Goal: Register for event/course

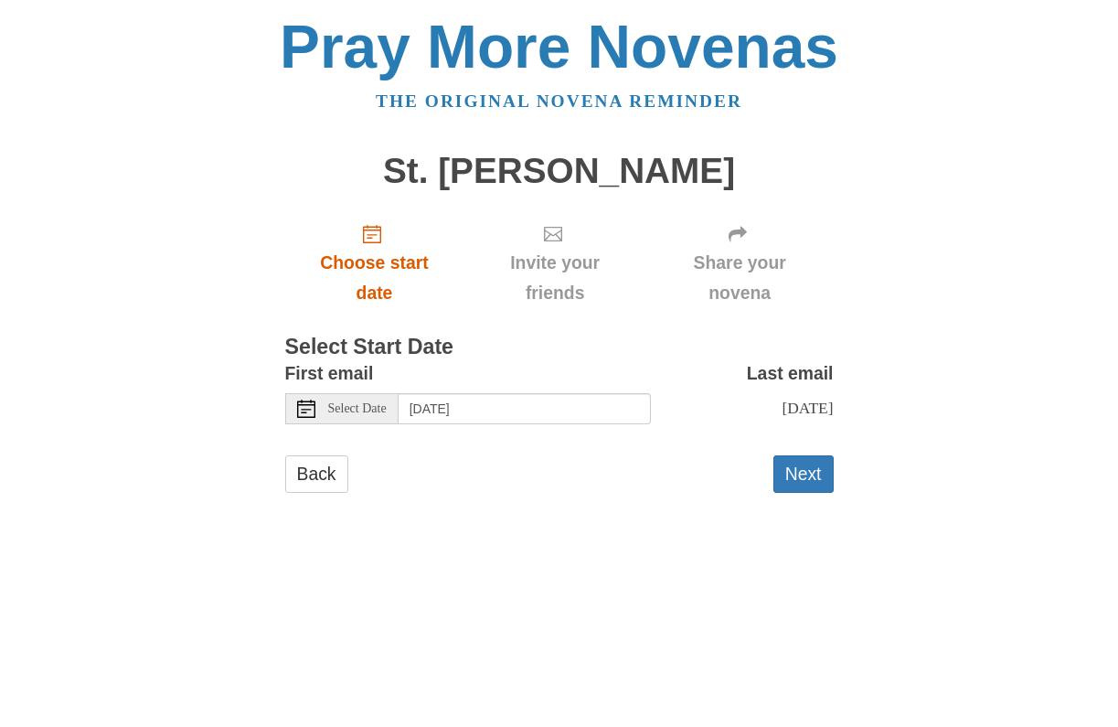
click at [363, 229] on link "Choose start date" at bounding box center [374, 262] width 179 height 109
click at [308, 402] on icon at bounding box center [306, 408] width 18 height 18
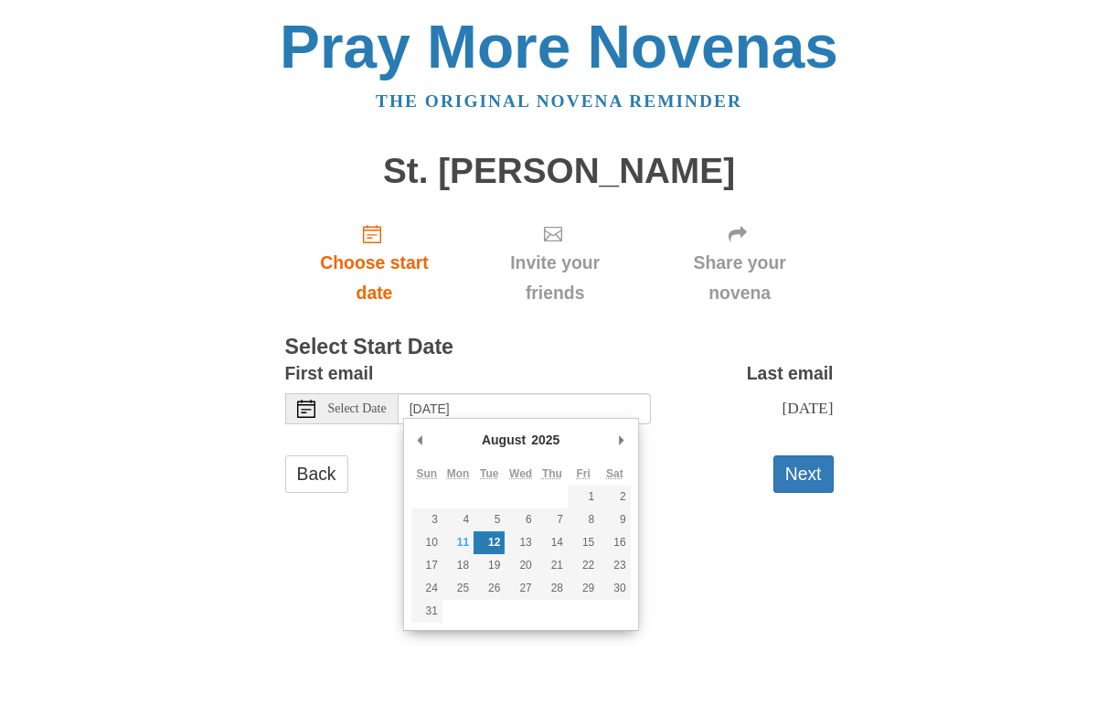
click at [550, 249] on span "Invite your friends" at bounding box center [554, 278] width 145 height 60
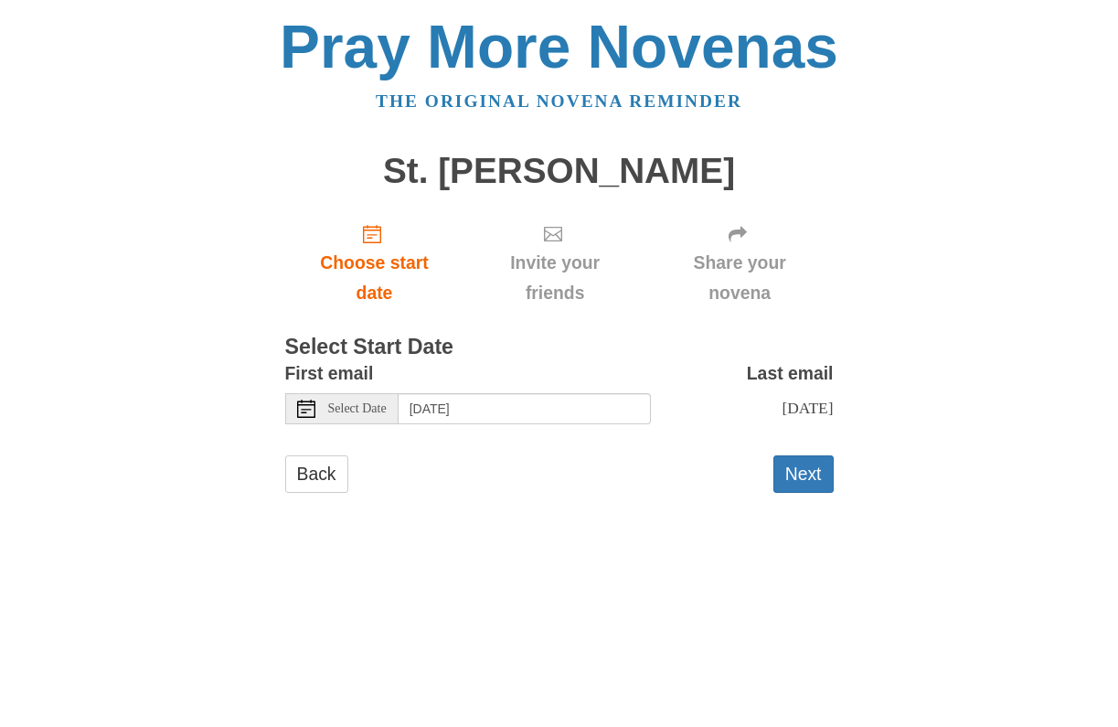
click at [549, 237] on icon at bounding box center [553, 234] width 18 height 18
click at [549, 278] on span "Invite your friends" at bounding box center [554, 278] width 145 height 60
click at [402, 263] on span "Choose start date" at bounding box center [374, 278] width 143 height 60
click at [449, 407] on input "Tuesday, August 12th" at bounding box center [525, 408] width 252 height 31
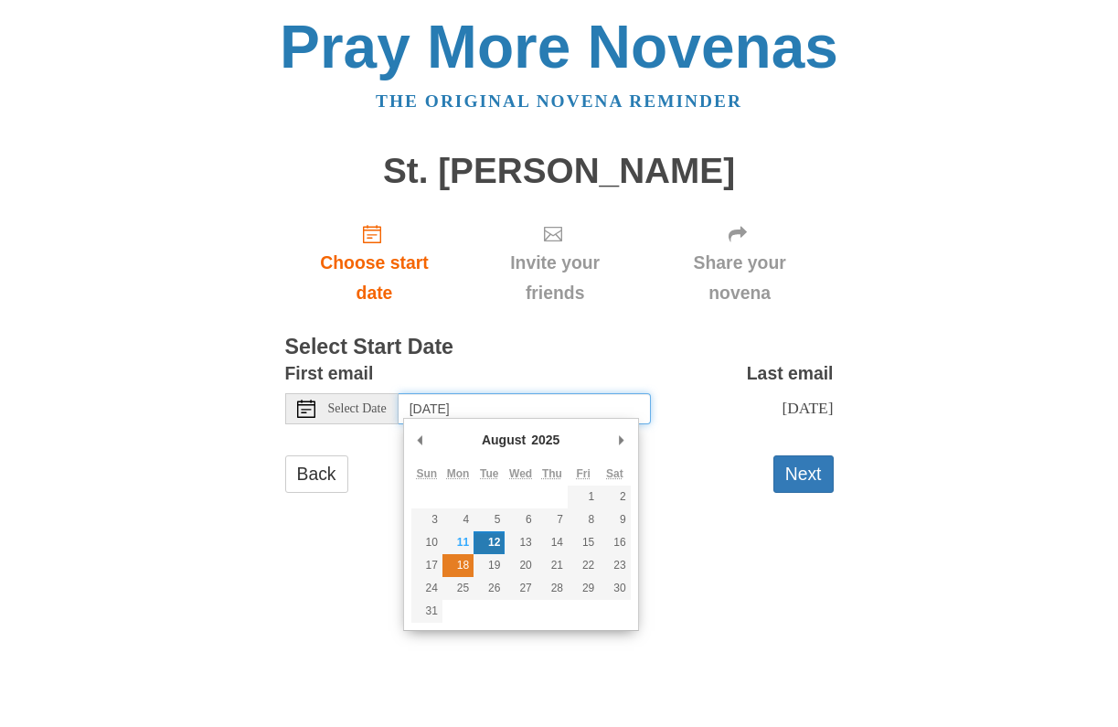
type input "Monday, August 18th"
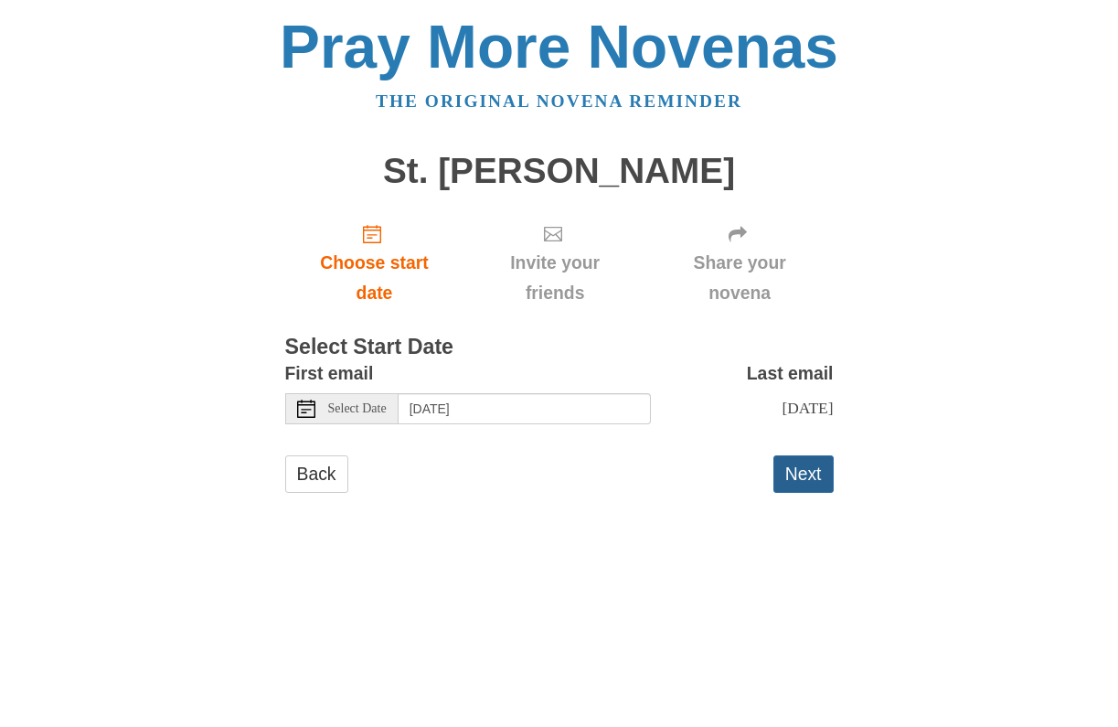
click at [789, 469] on button "Next" at bounding box center [803, 473] width 60 height 37
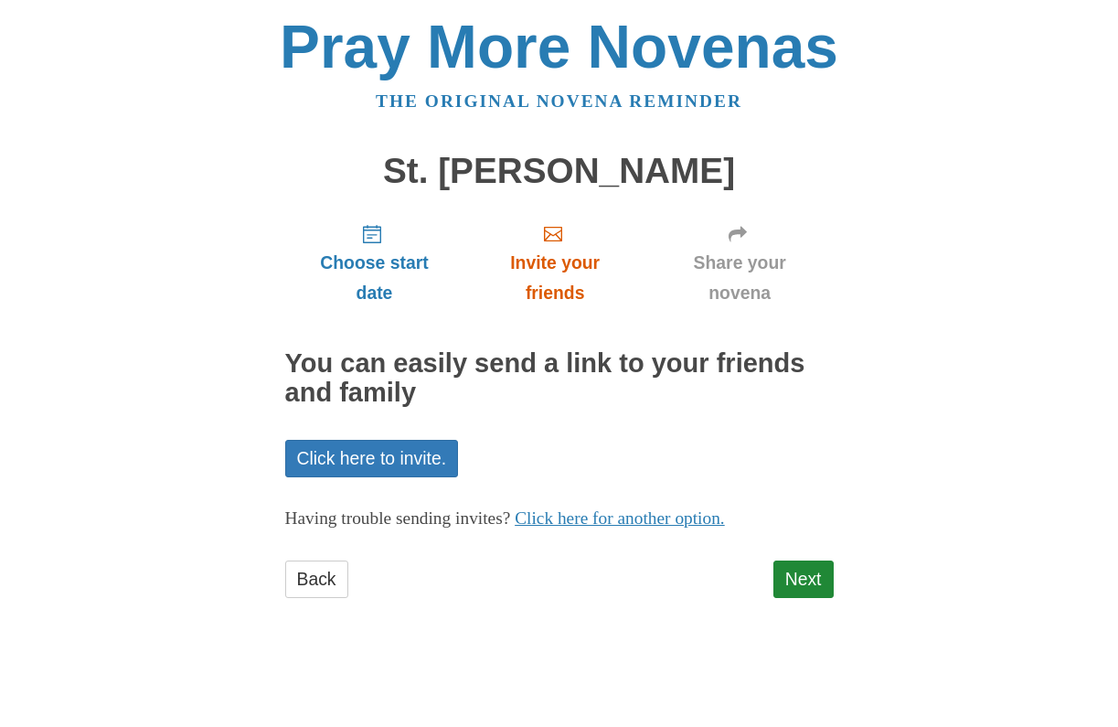
click at [567, 270] on span "Invite your friends" at bounding box center [554, 278] width 145 height 60
click at [562, 261] on span "Invite your friends" at bounding box center [554, 278] width 145 height 60
click at [368, 463] on link "Click here to invite." at bounding box center [372, 458] width 174 height 37
click at [441, 448] on link "Click here to invite." at bounding box center [372, 458] width 174 height 37
